Goal: Information Seeking & Learning: Learn about a topic

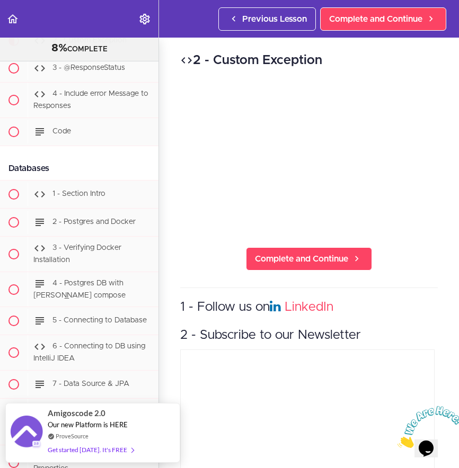
scroll to position [11, 0]
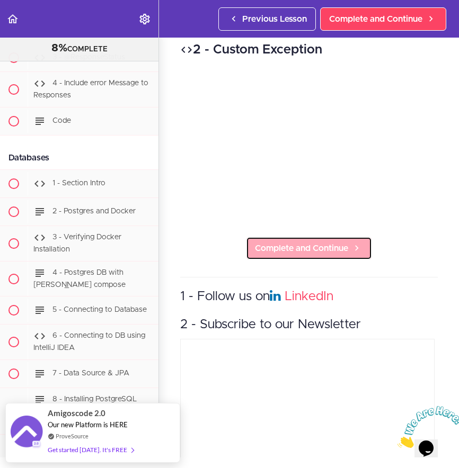
click at [306, 242] on span "Complete and Continue" at bounding box center [301, 248] width 93 height 13
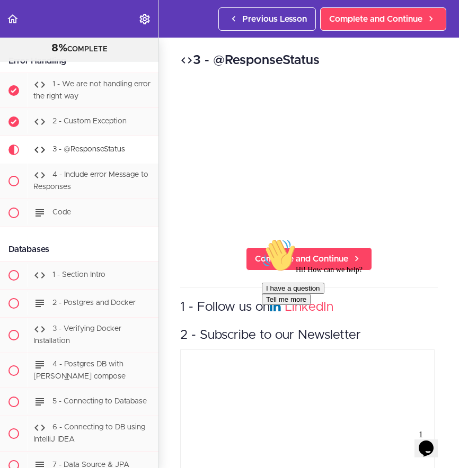
scroll to position [2177, 0]
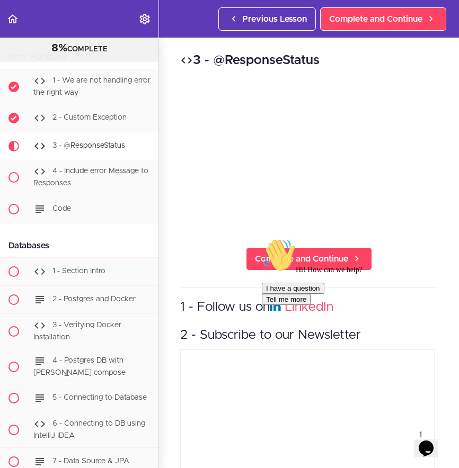
click at [310, 252] on div "Hi! How can we help? I have a question Tell me more" at bounding box center [357, 271] width 191 height 67
click at [293, 254] on div "Hi! How can we help? I have a question Tell me more" at bounding box center [357, 271] width 191 height 67
click at [316, 253] on div "Hi! How can we help? I have a question Tell me more" at bounding box center [357, 271] width 191 height 67
click at [316, 261] on div "Hi! How can we help? I have a question Tell me more" at bounding box center [357, 271] width 191 height 67
click at [308, 259] on div "Hi! How can we help? I have a question Tell me more" at bounding box center [357, 271] width 191 height 67
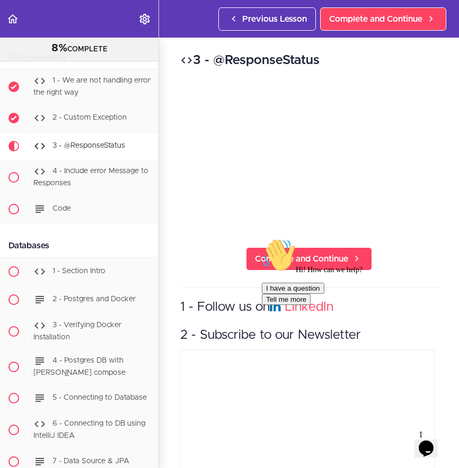
click at [305, 259] on div "Hi! How can we help? I have a question Tell me more" at bounding box center [357, 271] width 191 height 67
click at [285, 259] on div "Hi! How can we help? I have a question Tell me more" at bounding box center [357, 271] width 191 height 67
click at [287, 258] on div "Hi! How can we help? I have a question Tell me more" at bounding box center [357, 271] width 191 height 67
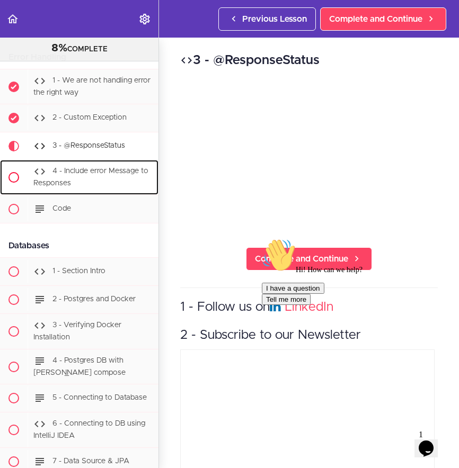
click at [83, 195] on div "4 - Include error Message to Responses" at bounding box center [93, 177] width 131 height 35
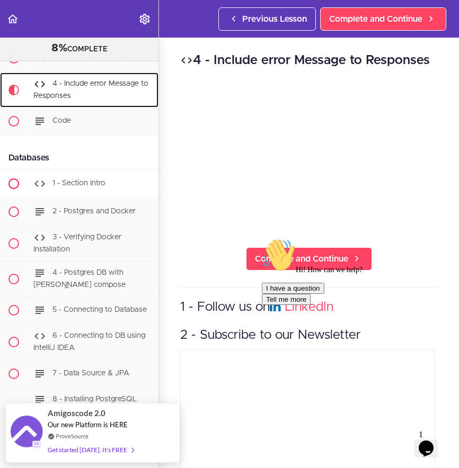
scroll to position [2259, 0]
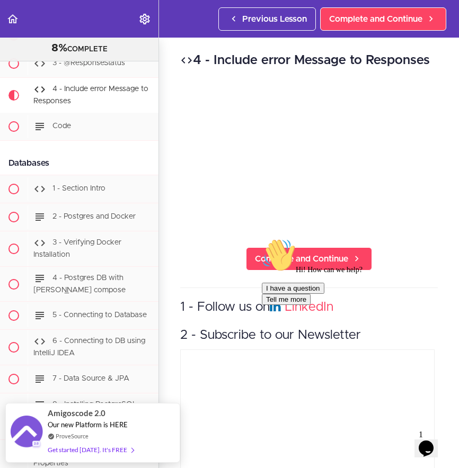
click at [405, 252] on div "Hi! How can we help? I have a question Tell me more" at bounding box center [357, 271] width 191 height 67
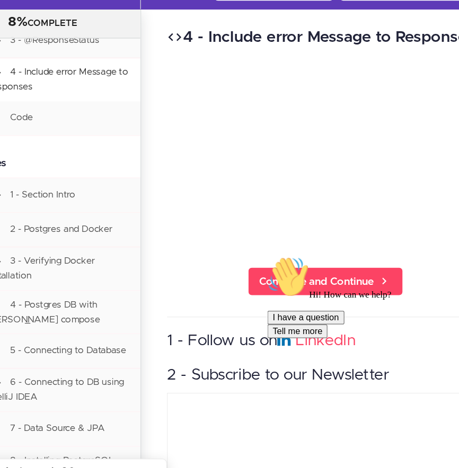
scroll to position [0, 5]
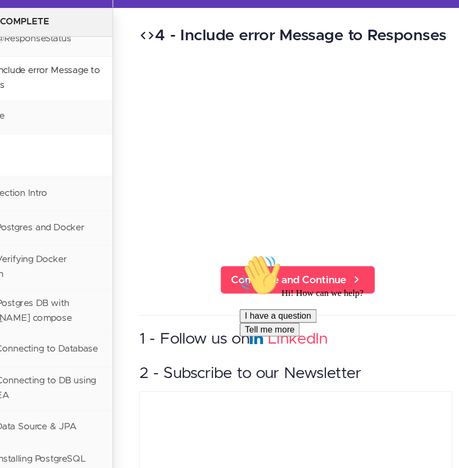
click at [355, 255] on div "Hi! How can we help? I have a question Tell me more" at bounding box center [333, 286] width 191 height 67
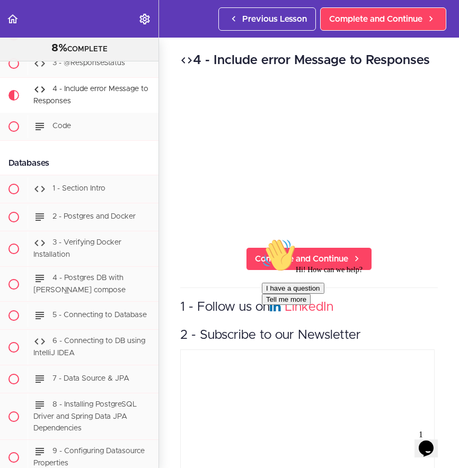
click at [210, 257] on div "4 - Include error Message to Responses Complete and Continue 1 - Follow us on L…" at bounding box center [309, 253] width 300 height 431
click at [309, 256] on div "Hi! How can we help? I have a question Tell me more" at bounding box center [357, 271] width 191 height 67
click at [286, 251] on div "Hi! How can we help? I have a question Tell me more" at bounding box center [357, 271] width 191 height 67
click at [296, 256] on div "Hi! How can we help? I have a question Tell me more" at bounding box center [357, 271] width 191 height 67
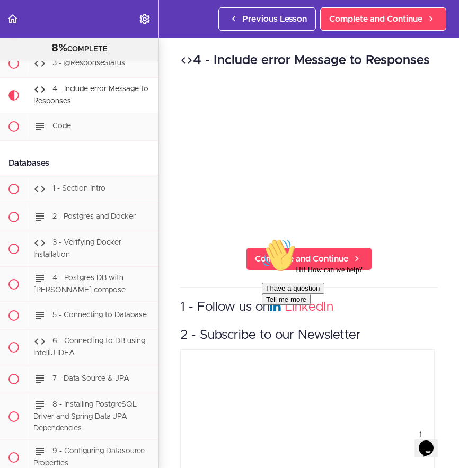
click at [277, 259] on div "Hi! How can we help? I have a question Tell me more" at bounding box center [357, 271] width 191 height 67
click at [83, 138] on div "Code" at bounding box center [93, 126] width 131 height 23
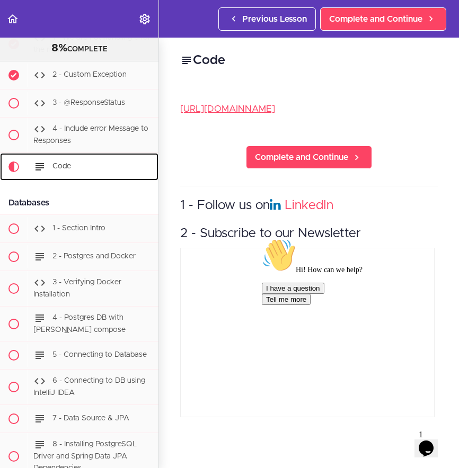
scroll to position [2218, 0]
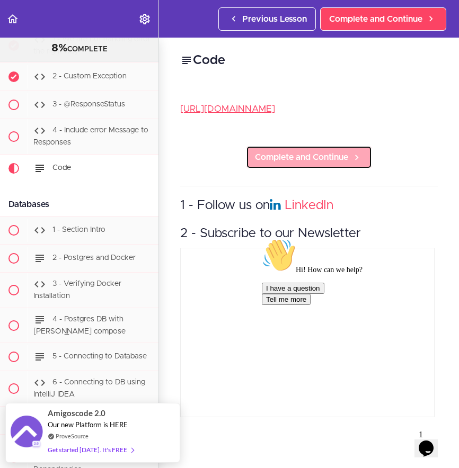
click at [293, 164] on span "Complete and Continue" at bounding box center [301, 157] width 93 height 13
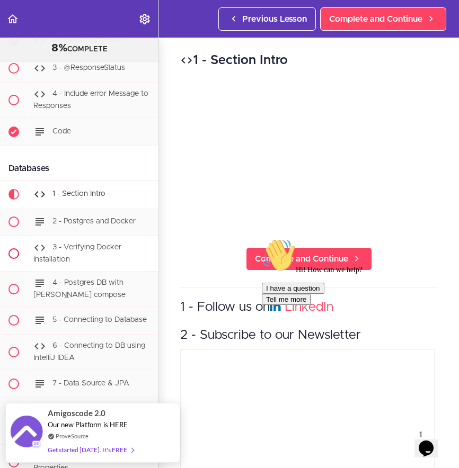
scroll to position [2252, 0]
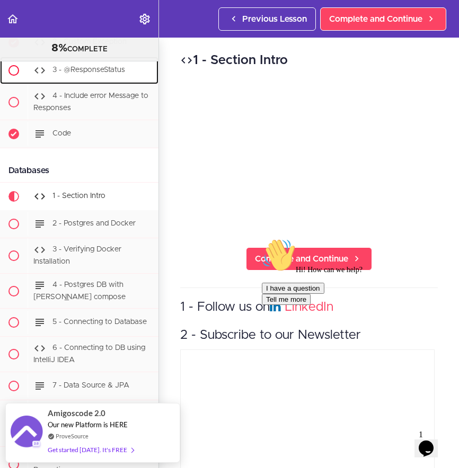
click at [82, 74] on span "3 - @ResponseStatus" at bounding box center [88, 70] width 73 height 7
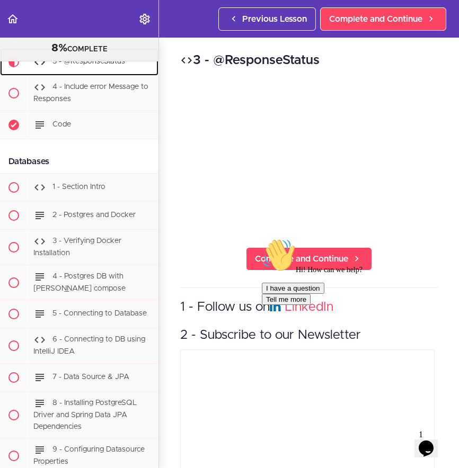
scroll to position [2269, 0]
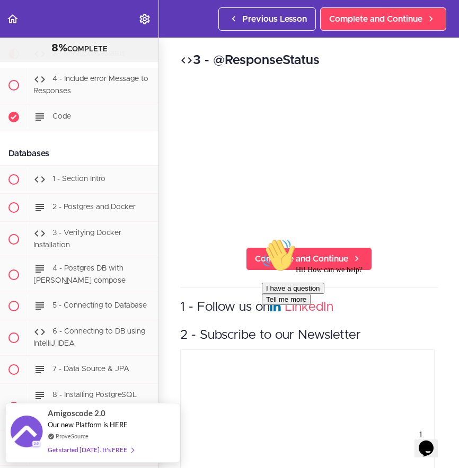
click at [291, 259] on div "Hi! How can we help? I have a question Tell me more" at bounding box center [357, 271] width 191 height 67
click at [301, 255] on div "Hi! How can we help? I have a question Tell me more" at bounding box center [357, 271] width 191 height 67
click at [87, 191] on div "1 - Section Intro" at bounding box center [93, 179] width 131 height 23
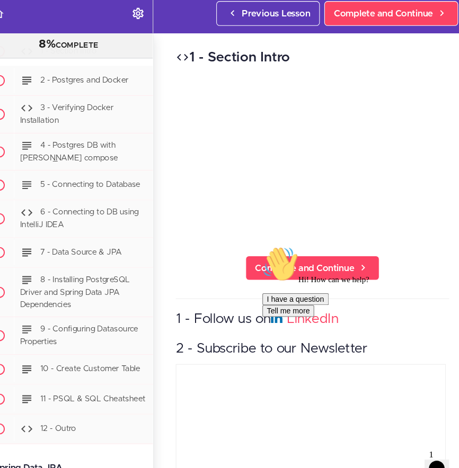
click at [180, 288] on div "1 - Follow us on LinkedIn 2 - Subscribe to our Newsletter" at bounding box center [308, 405] width 257 height 235
click at [308, 263] on div "Hi! How can we help? I have a question Tell me more" at bounding box center [357, 279] width 191 height 67
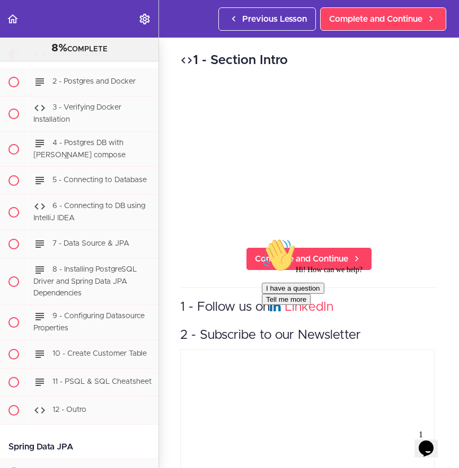
click at [316, 259] on div "Hi! How can we help? I have a question Tell me more" at bounding box center [357, 271] width 191 height 67
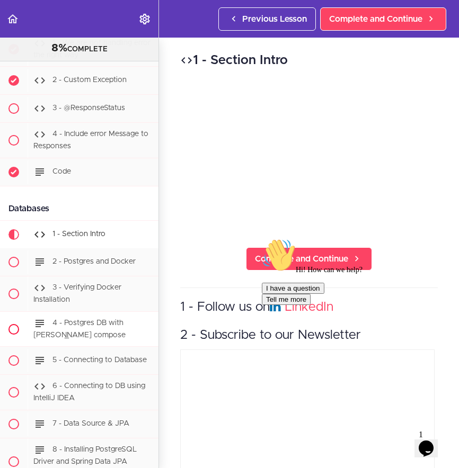
scroll to position [2222, 0]
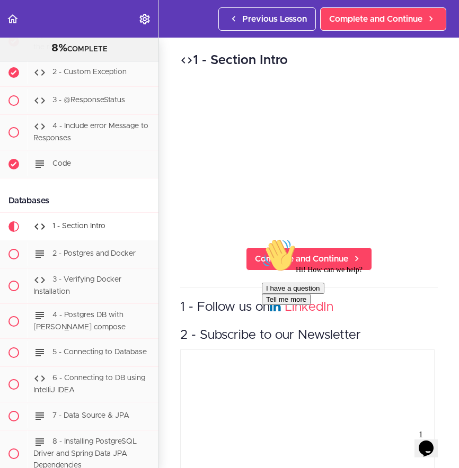
click at [272, 251] on div "Hi! How can we help? I have a question Tell me more" at bounding box center [357, 271] width 191 height 67
click at [284, 251] on div "Hi! How can we help? I have a question Tell me more" at bounding box center [357, 271] width 191 height 67
click at [66, 142] on span "4 - Include error Message to Responses" at bounding box center [90, 133] width 115 height 20
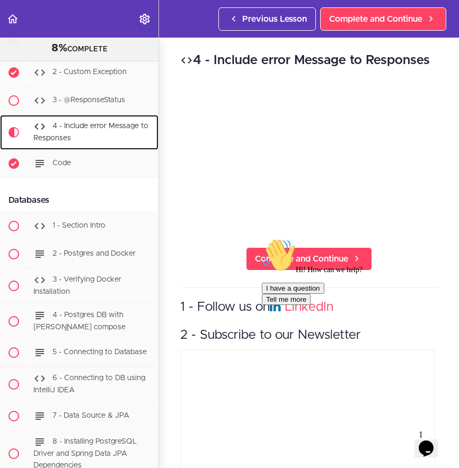
scroll to position [2297, 0]
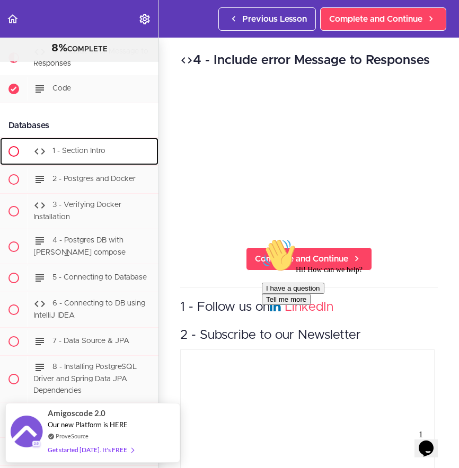
click at [76, 155] on span "1 - Section Intro" at bounding box center [78, 150] width 53 height 7
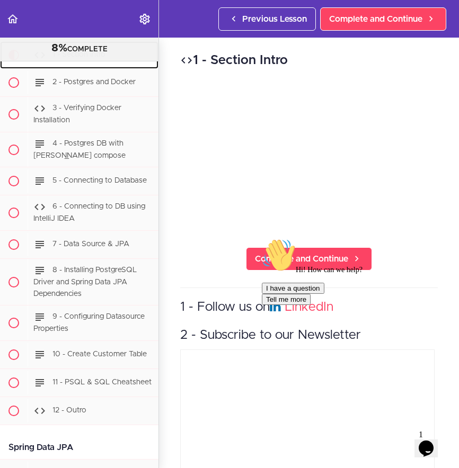
scroll to position [2394, 0]
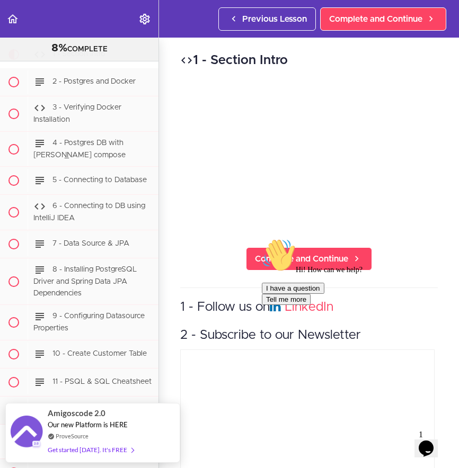
click at [305, 255] on div "Hi! How can we help? I have a question Tell me more" at bounding box center [357, 271] width 191 height 67
click at [97, 94] on div "2 - Postgres and Docker" at bounding box center [93, 81] width 131 height 23
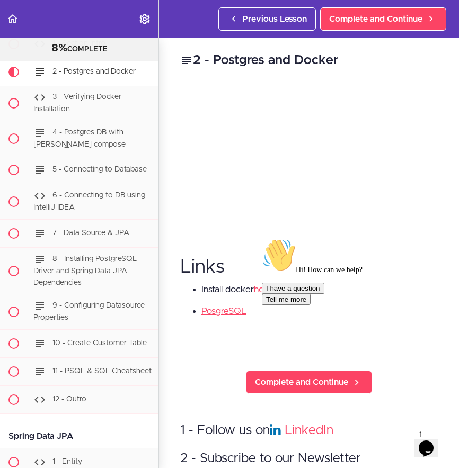
scroll to position [2394, 0]
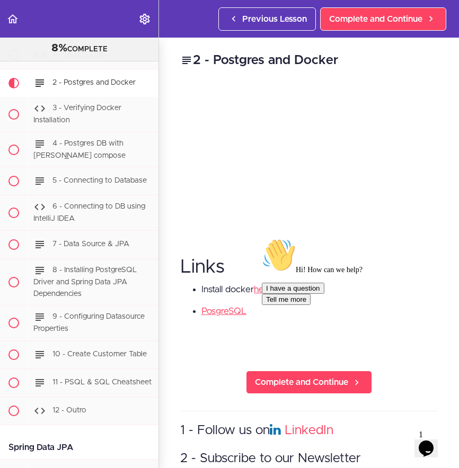
click at [278, 305] on div "I have a question Tell me more" at bounding box center [357, 294] width 191 height 22
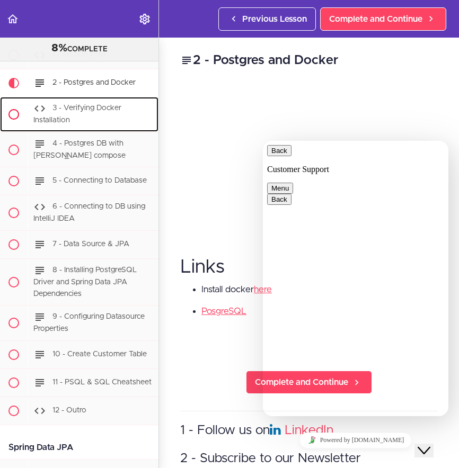
click at [79, 124] on span "3 - Verifying Docker Installation" at bounding box center [77, 114] width 88 height 20
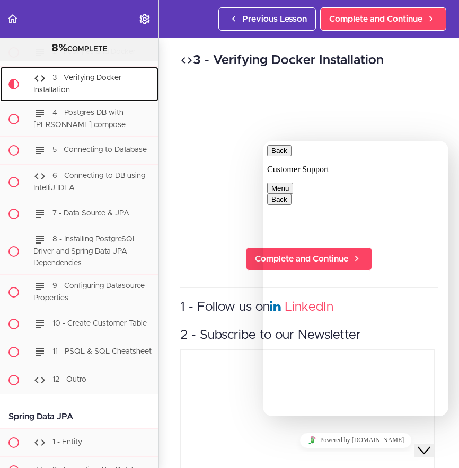
scroll to position [2451, 0]
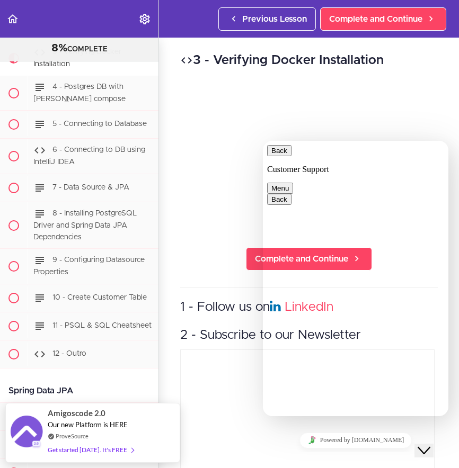
click at [279, 156] on button "Back" at bounding box center [279, 150] width 24 height 11
click at [200, 264] on div "3 - Verifying Docker Installation Complete and Continue 1 - Follow us on Linked…" at bounding box center [309, 253] width 300 height 431
click at [438, 80] on div "3 - Verifying Docker Installation Complete and Continue 1 - Follow us on Linked…" at bounding box center [309, 253] width 300 height 431
click at [207, 252] on div "3 - Verifying Docker Installation Complete and Continue 1 - Follow us on Linked…" at bounding box center [309, 253] width 300 height 431
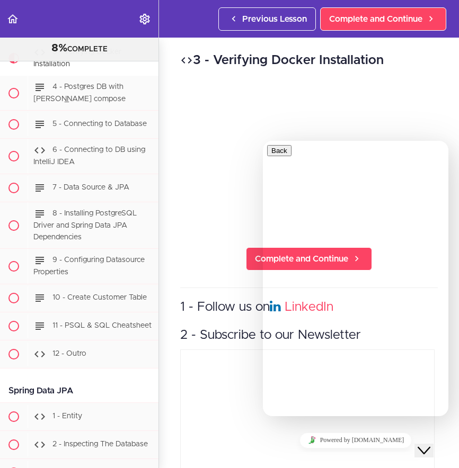
scroll to position [0, 0]
click at [206, 248] on div "3 - Verifying Docker Installation Complete and Continue 1 - Follow us on Linked…" at bounding box center [309, 253] width 300 height 431
click at [444, 119] on div "3 - Verifying Docker Installation Complete and Continue 1 - Follow us on Linked…" at bounding box center [309, 253] width 300 height 431
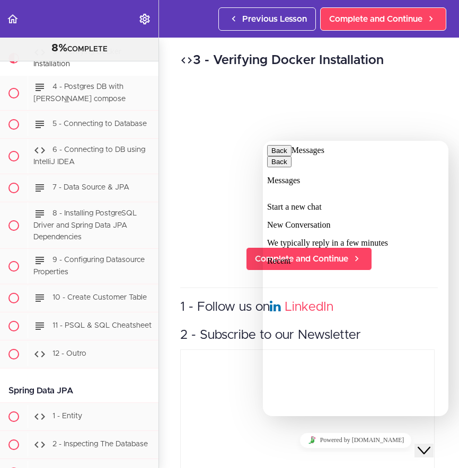
click at [429, 444] on icon "Close Chat This icon closes the chat window." at bounding box center [423, 450] width 13 height 13
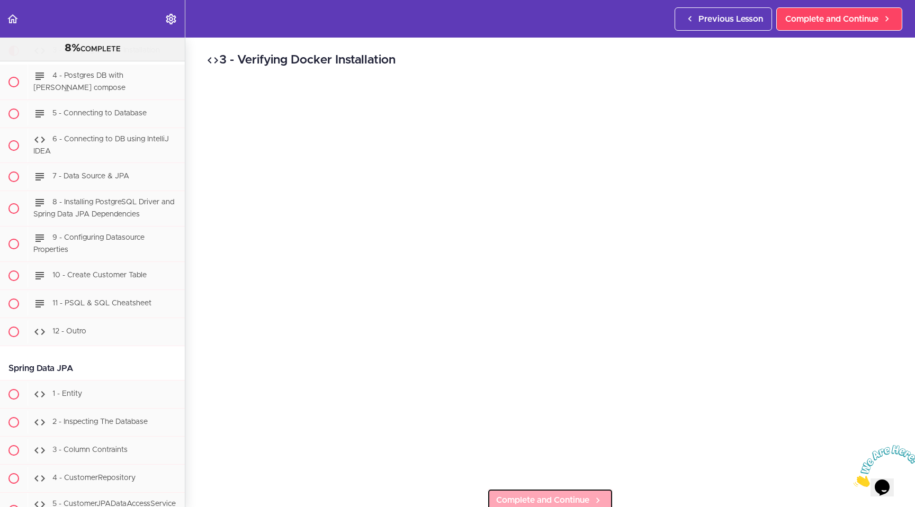
click at [458, 468] on span "Complete and Continue" at bounding box center [542, 500] width 93 height 13
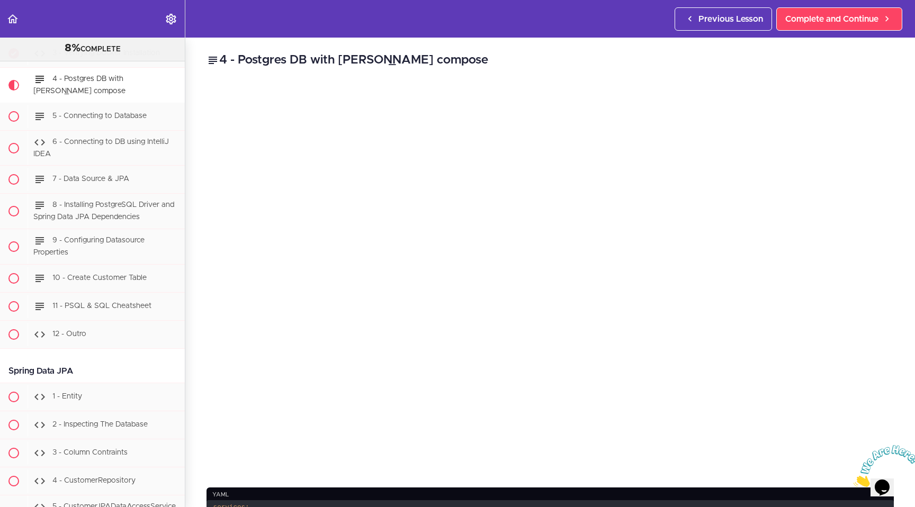
scroll to position [2374, 0]
click at [458, 59] on h2 "4 - Postgres DB with [PERSON_NAME] compose" at bounding box center [551, 60] width 688 height 18
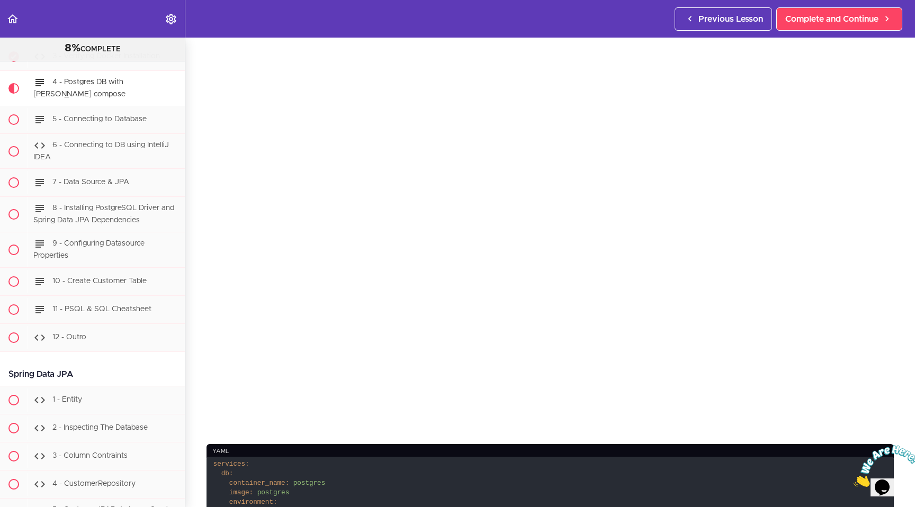
scroll to position [42, 0]
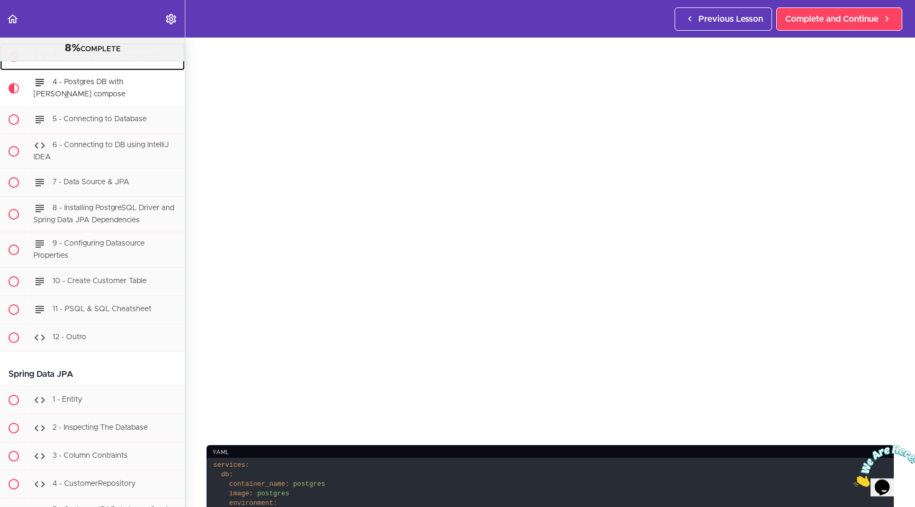
click at [113, 68] on div "3 - Verifying Docker Installation" at bounding box center [106, 56] width 157 height 23
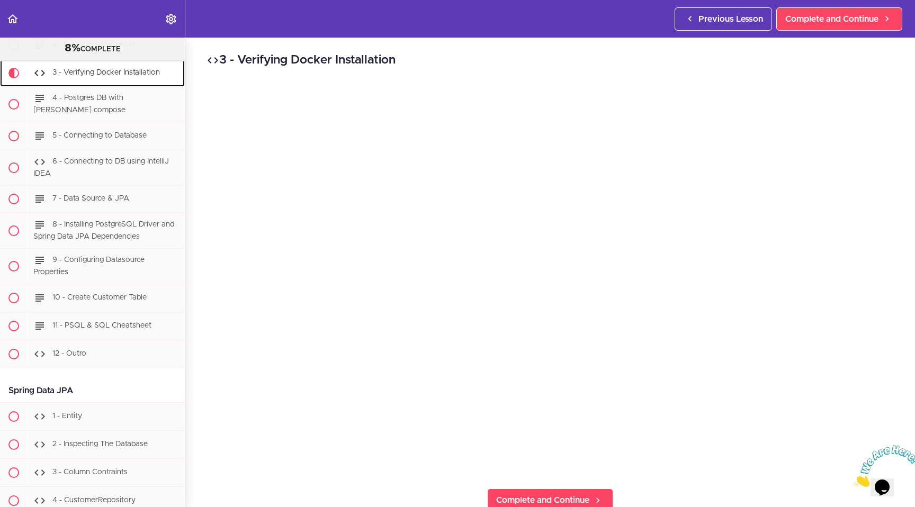
scroll to position [2346, 0]
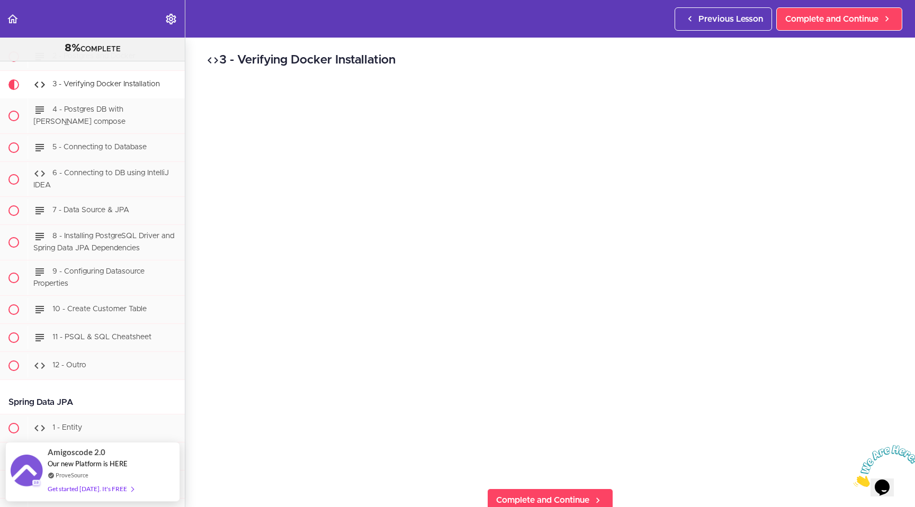
click at [458, 457] on img at bounding box center [887, 467] width 66 height 42
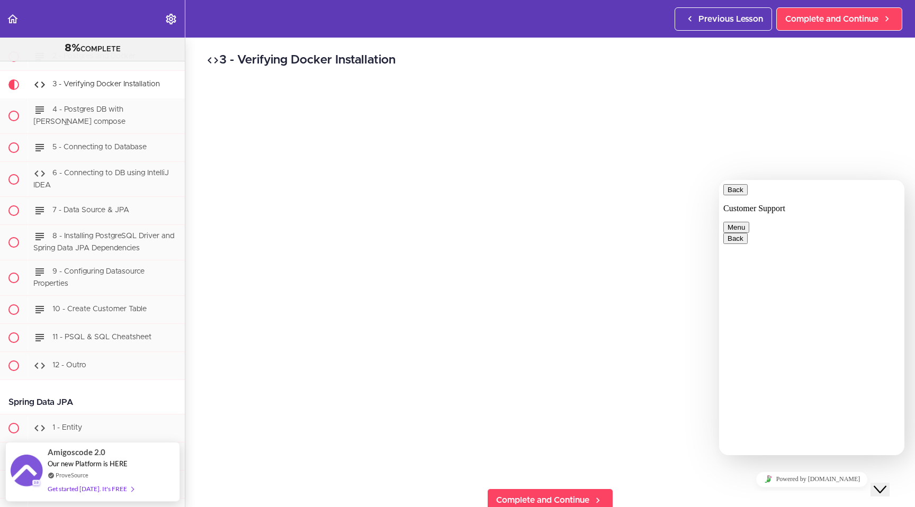
click at [458, 468] on icon "Close Chat This icon closes the chat window." at bounding box center [880, 490] width 13 height 13
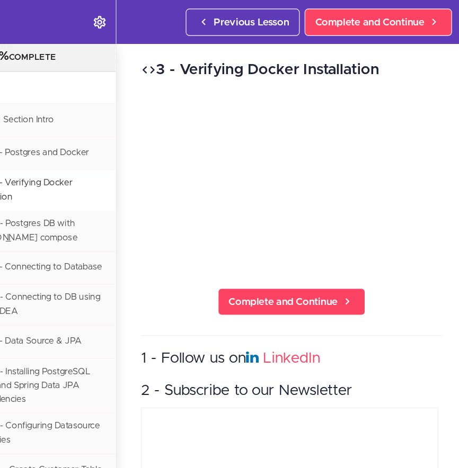
scroll to position [0, 0]
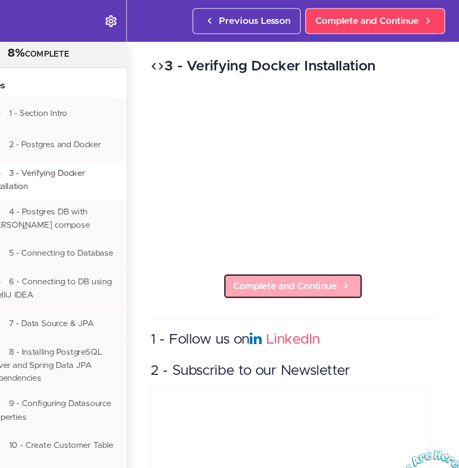
click at [299, 255] on span "Complete and Continue" at bounding box center [301, 258] width 93 height 13
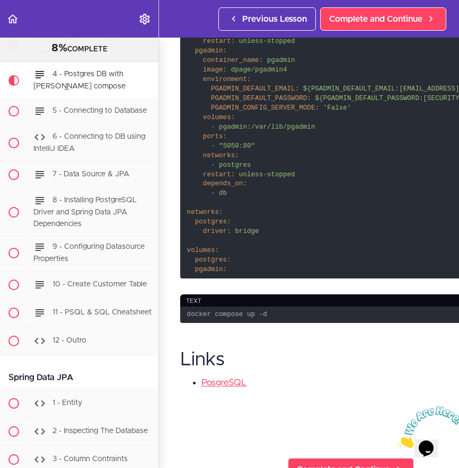
scroll to position [459, 0]
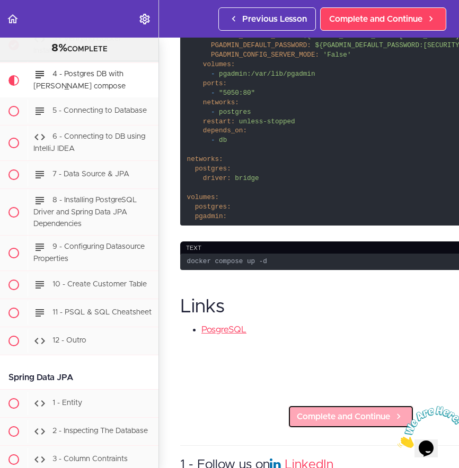
click at [304, 411] on span "Complete and Continue" at bounding box center [343, 417] width 93 height 13
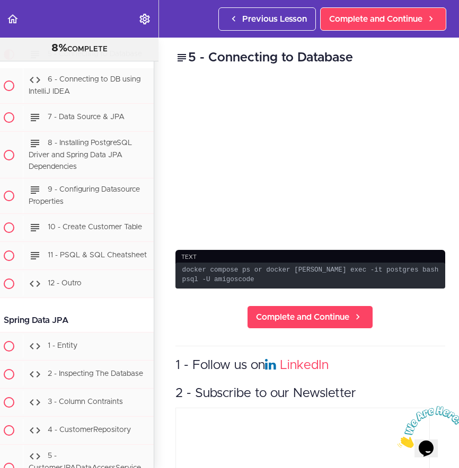
scroll to position [0, 5]
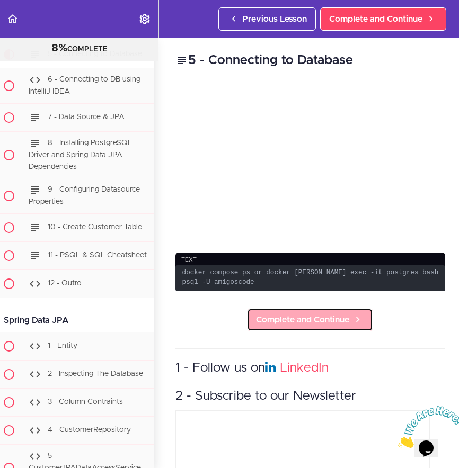
click at [289, 316] on span "Complete and Continue" at bounding box center [302, 320] width 93 height 13
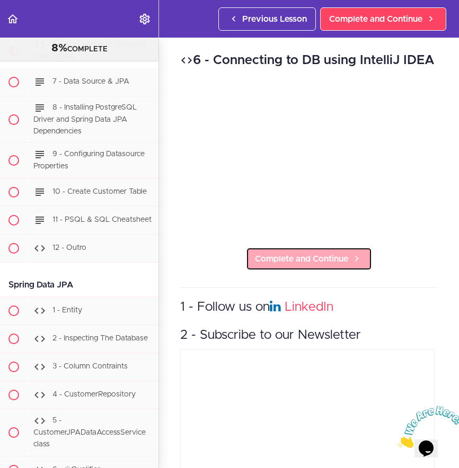
click at [301, 265] on span "Complete and Continue" at bounding box center [301, 259] width 93 height 13
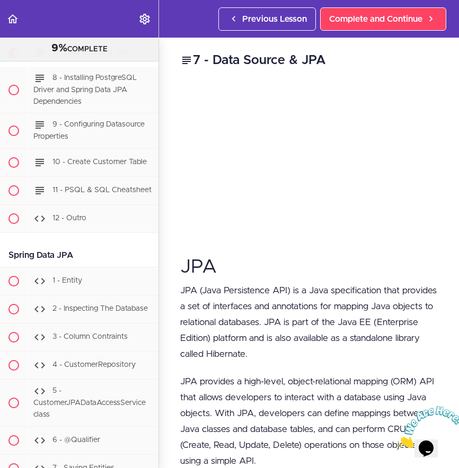
scroll to position [2591, 0]
